Goal: Find specific page/section: Find specific page/section

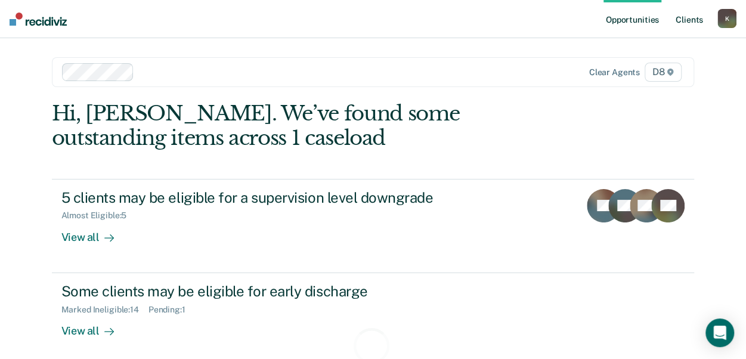
click at [697, 22] on link "Client s" at bounding box center [690, 19] width 32 height 38
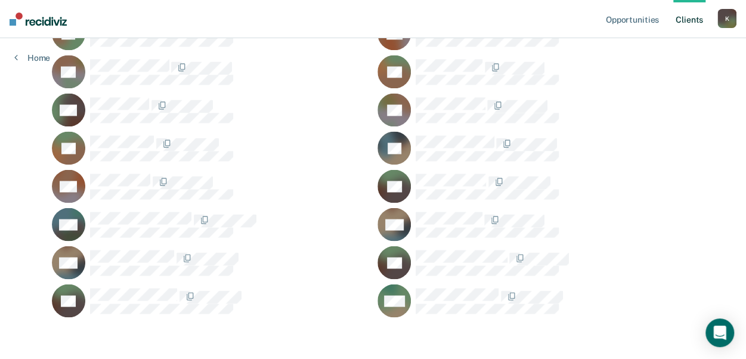
scroll to position [970, 0]
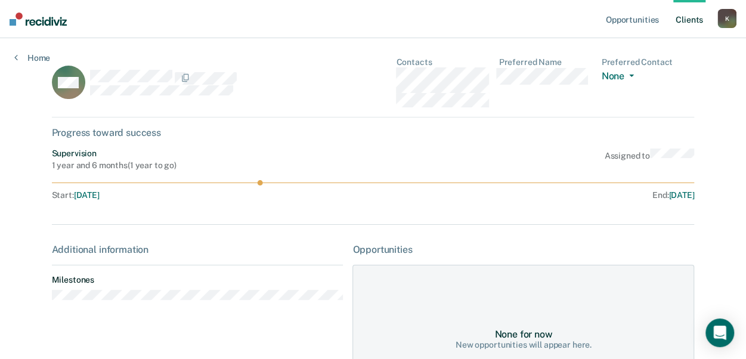
drag, startPoint x: 257, startPoint y: 183, endPoint x: 350, endPoint y: 181, distance: 92.5
click at [346, 181] on icon at bounding box center [373, 182] width 643 height 5
drag, startPoint x: 350, startPoint y: 181, endPoint x: 270, endPoint y: 184, distance: 79.4
click at [322, 180] on icon at bounding box center [373, 182] width 643 height 5
drag, startPoint x: 261, startPoint y: 181, endPoint x: 391, endPoint y: 230, distance: 139.5
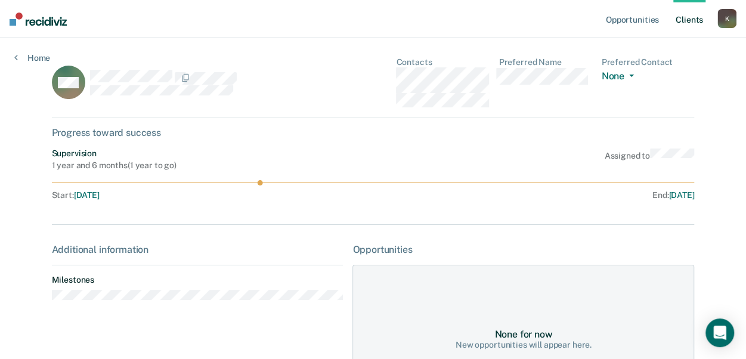
click at [437, 181] on icon at bounding box center [373, 182] width 643 height 5
